Goal: Task Accomplishment & Management: Use online tool/utility

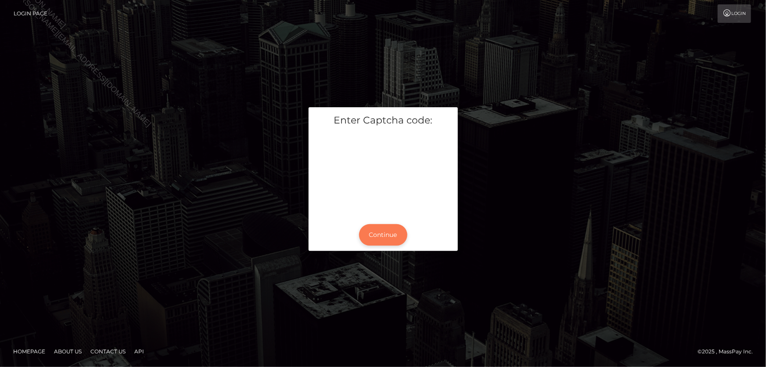
click at [386, 229] on button "Continue" at bounding box center [383, 235] width 48 height 22
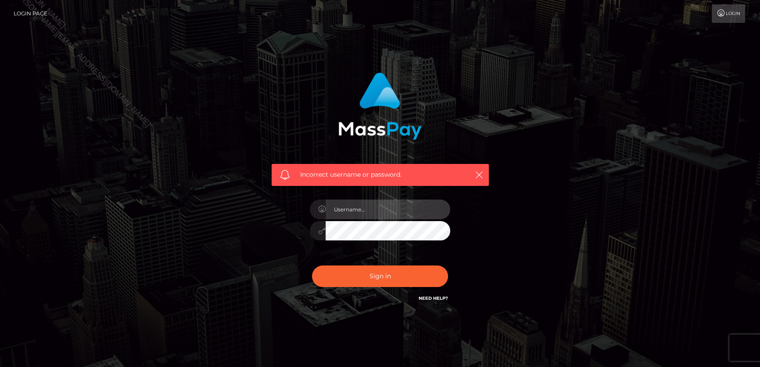
type input "Lorelee"
click at [480, 173] on icon "button" at bounding box center [479, 174] width 9 height 9
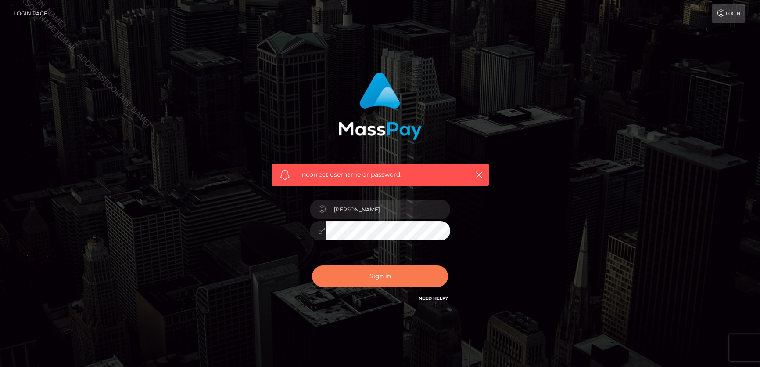
click at [370, 279] on button "Sign in" at bounding box center [380, 276] width 136 height 22
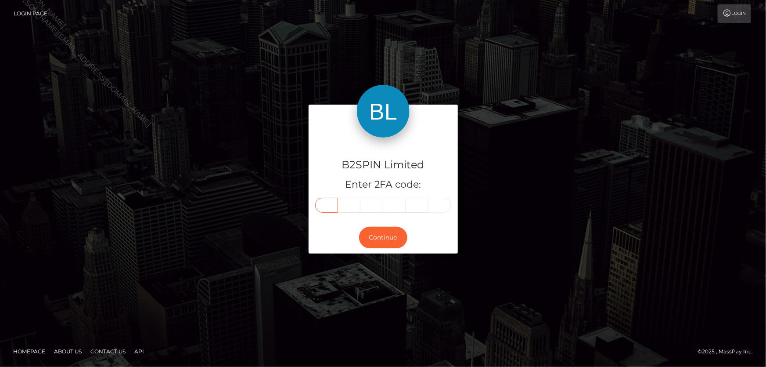
click at [329, 209] on input "text" at bounding box center [326, 205] width 23 height 15
type input "4"
type input "3"
type input "9"
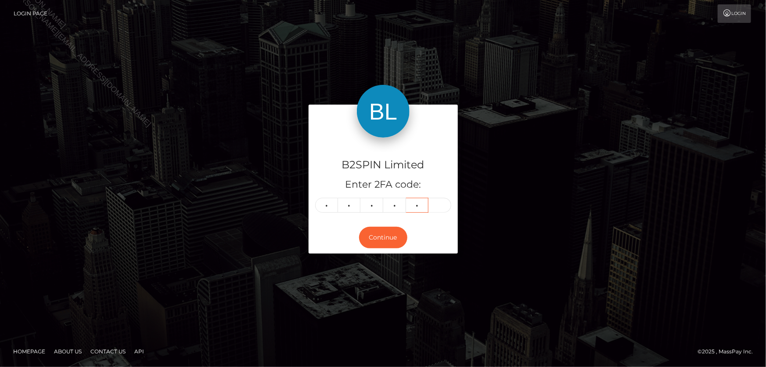
type input "3"
type input "7"
click at [374, 236] on button "Continue" at bounding box center [383, 238] width 48 height 22
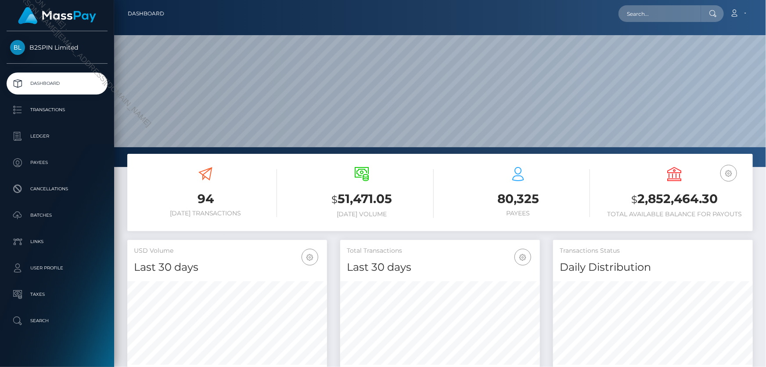
scroll to position [180, 199]
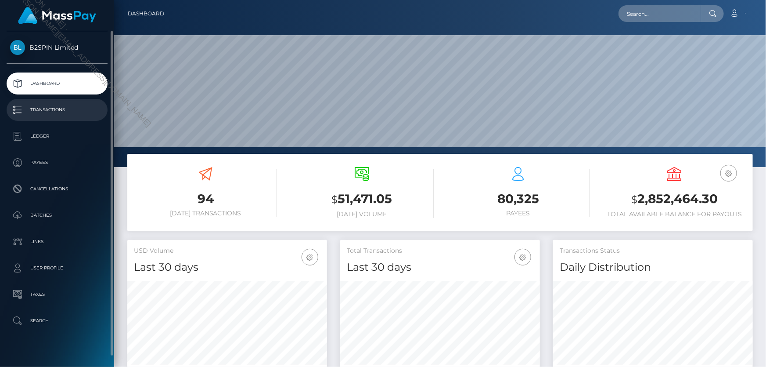
click at [62, 110] on p "Transactions" at bounding box center [57, 109] width 94 height 13
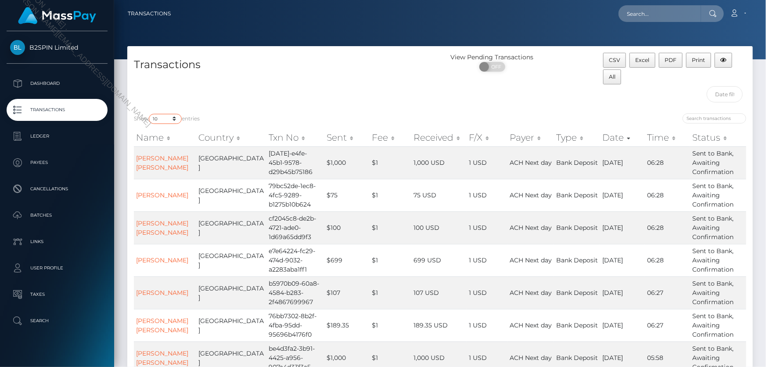
click at [165, 119] on select "10 25 50 100 250 500 1,000 3,500" at bounding box center [165, 119] width 33 height 10
select select "3500"
click at [150, 114] on select "10 25 50 100 250 500 1,000 3,500" at bounding box center [165, 119] width 33 height 10
click at [499, 66] on span "OFF" at bounding box center [495, 67] width 22 height 10
checkbox input "true"
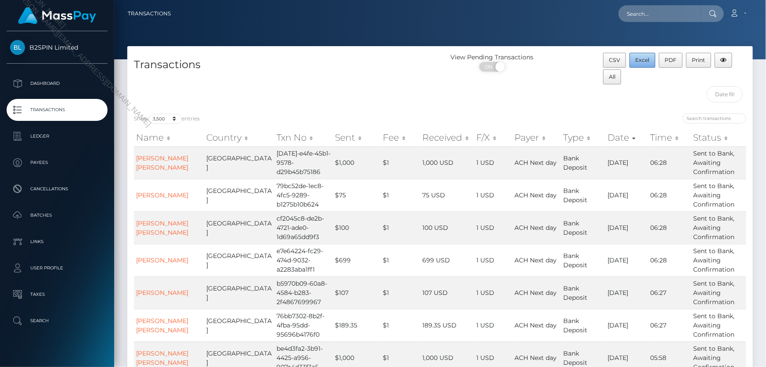
click at [643, 57] on span "Excel" at bounding box center [643, 60] width 14 height 7
